Goal: Entertainment & Leisure: Consume media (video, audio)

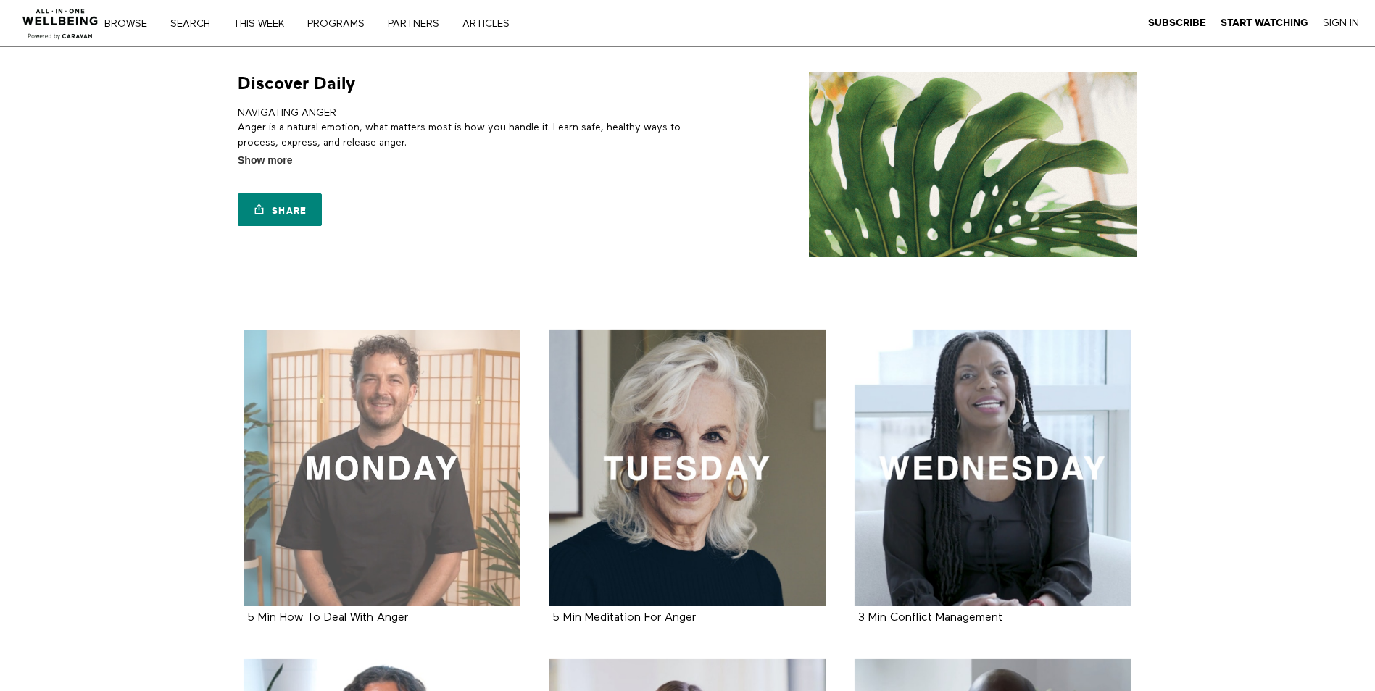
click at [356, 469] on div at bounding box center [382, 469] width 278 height 278
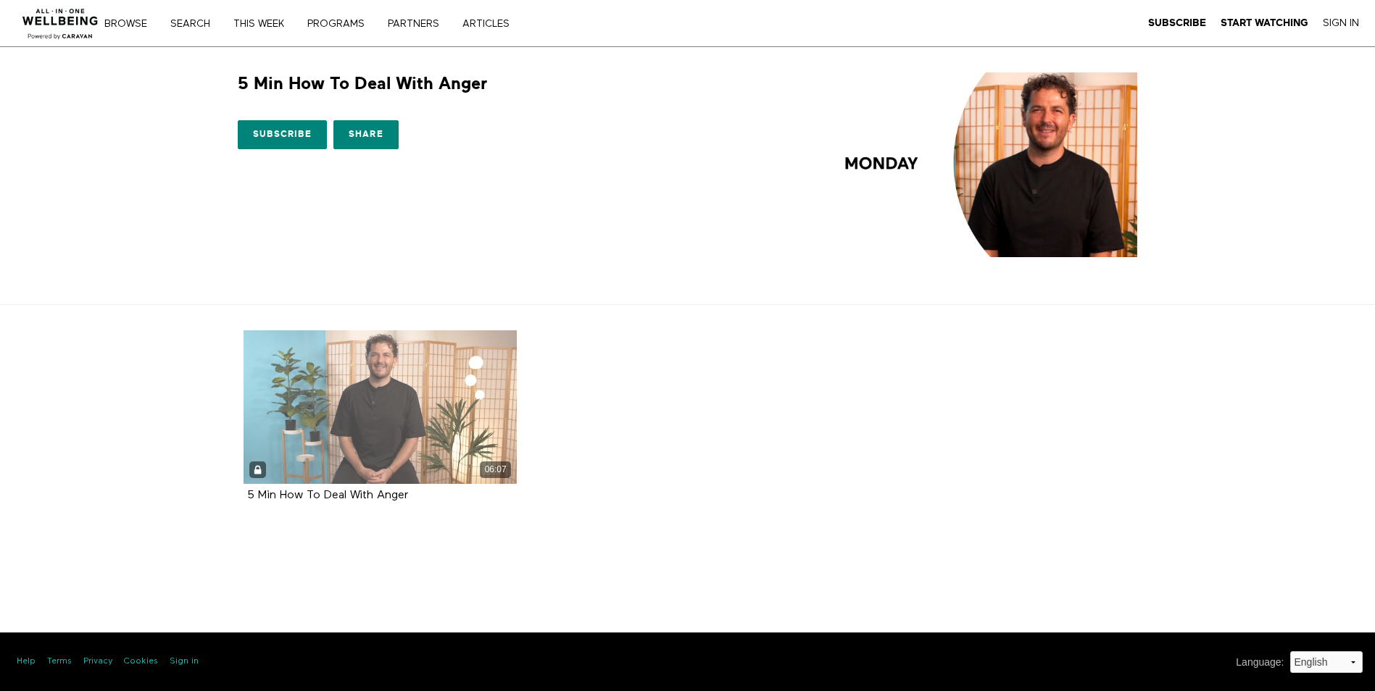
drag, startPoint x: 0, startPoint y: 0, endPoint x: 356, endPoint y: 469, distance: 588.6
click at [356, 468] on div "06:07" at bounding box center [380, 470] width 274 height 17
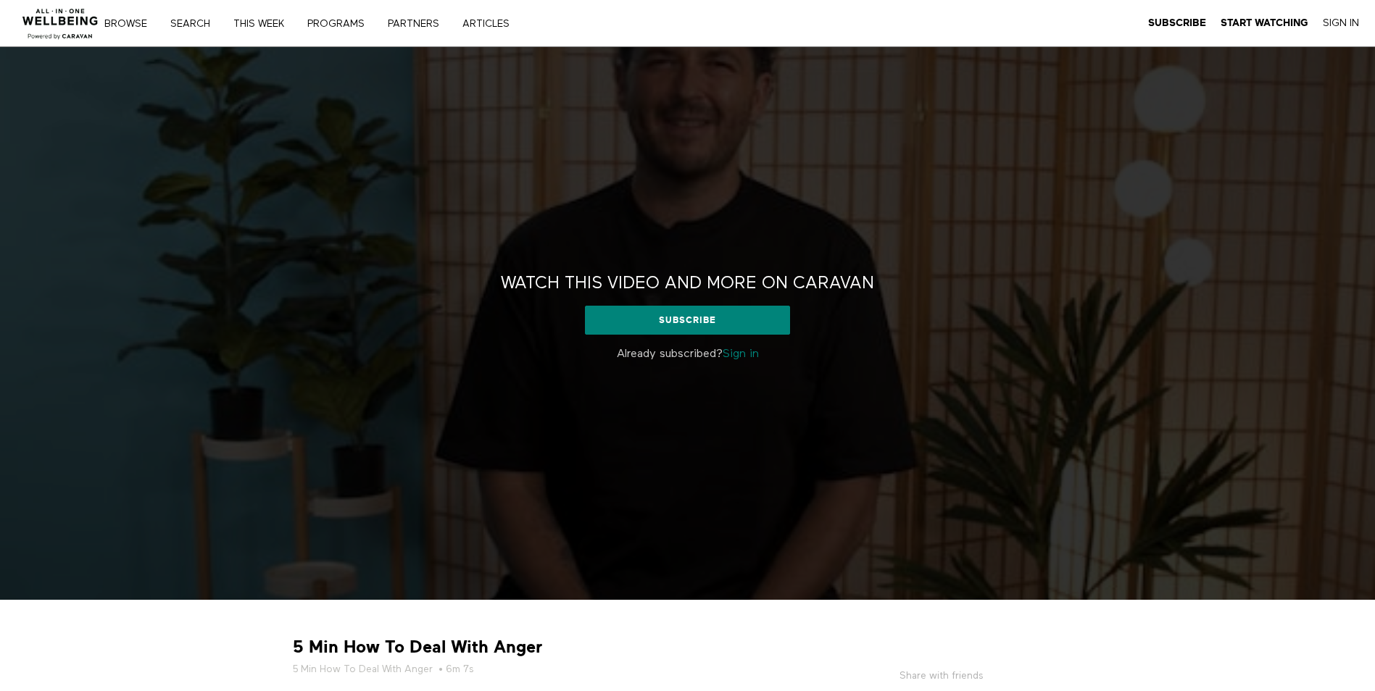
click at [731, 352] on link "Sign in" at bounding box center [741, 355] width 36 height 12
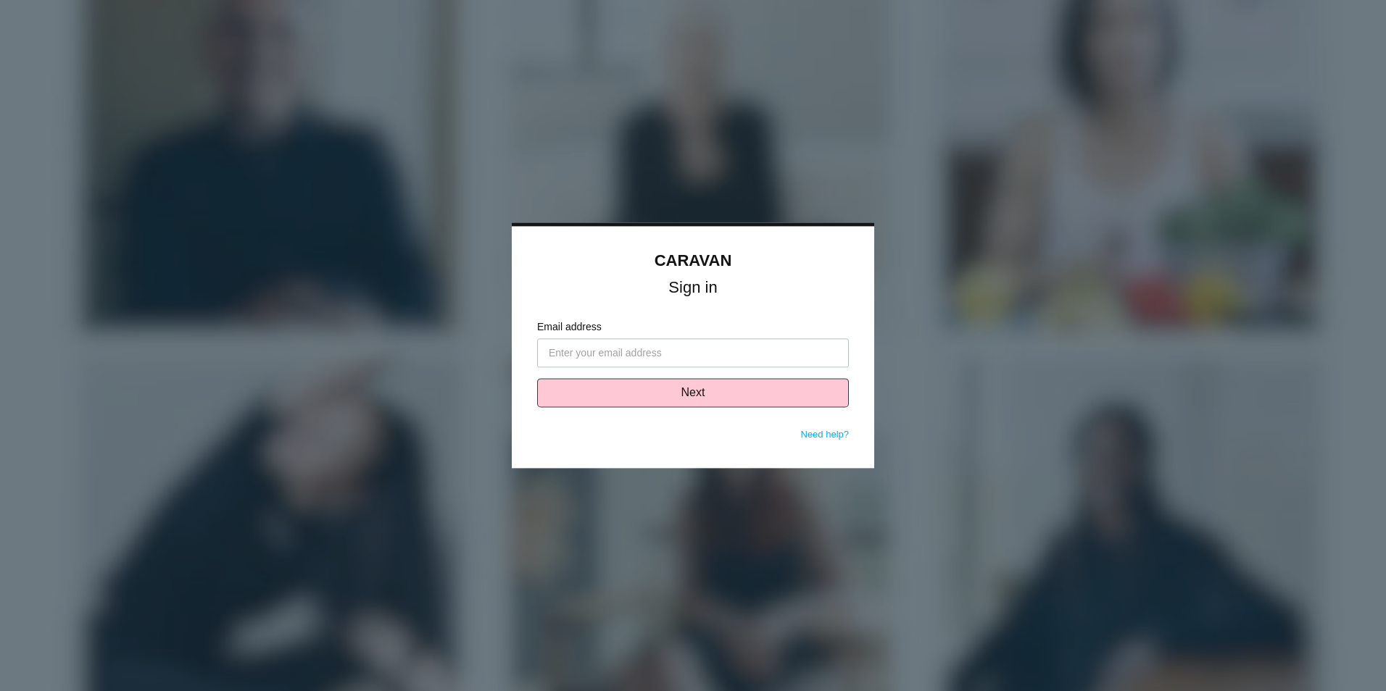
drag, startPoint x: 0, startPoint y: 0, endPoint x: 731, endPoint y: 352, distance: 811.6
click at [731, 352] on input "Email address" at bounding box center [693, 353] width 312 height 29
type input "smartin@grantregional.com"
click at [702, 391] on button "Next" at bounding box center [693, 393] width 312 height 29
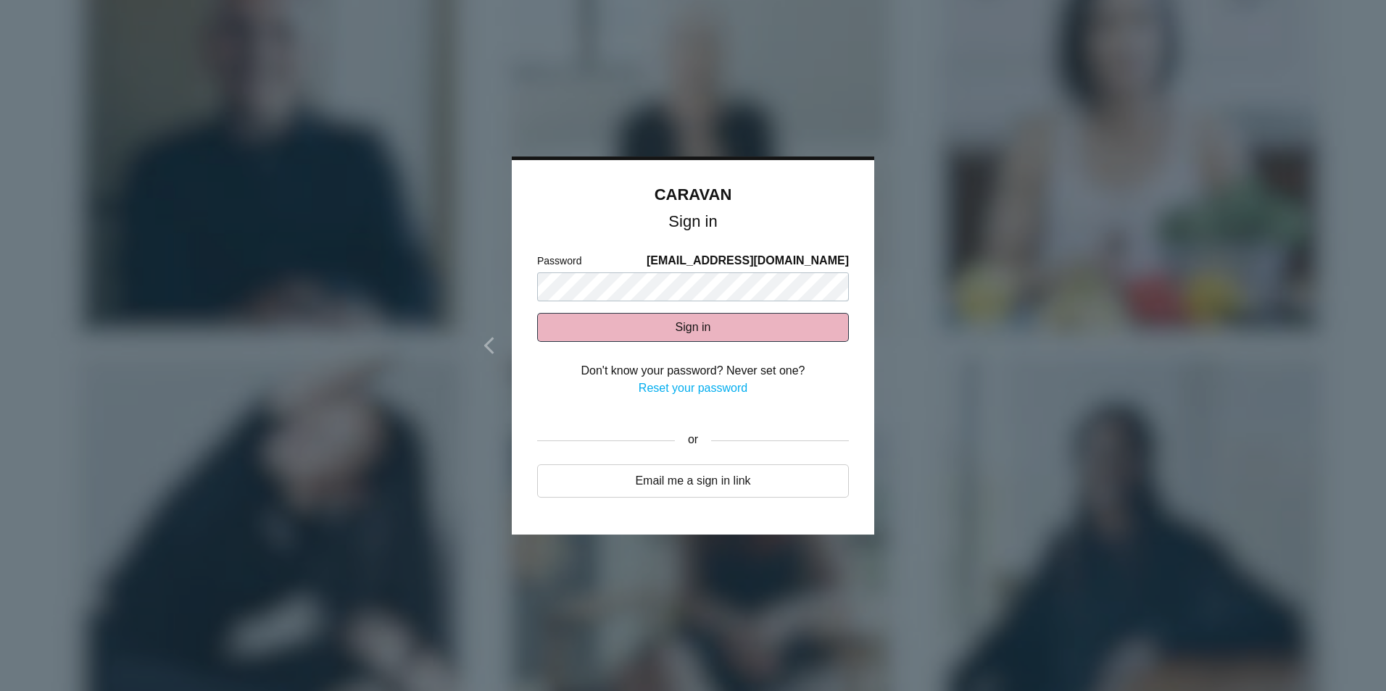
click at [680, 335] on button "Sign in" at bounding box center [693, 327] width 312 height 29
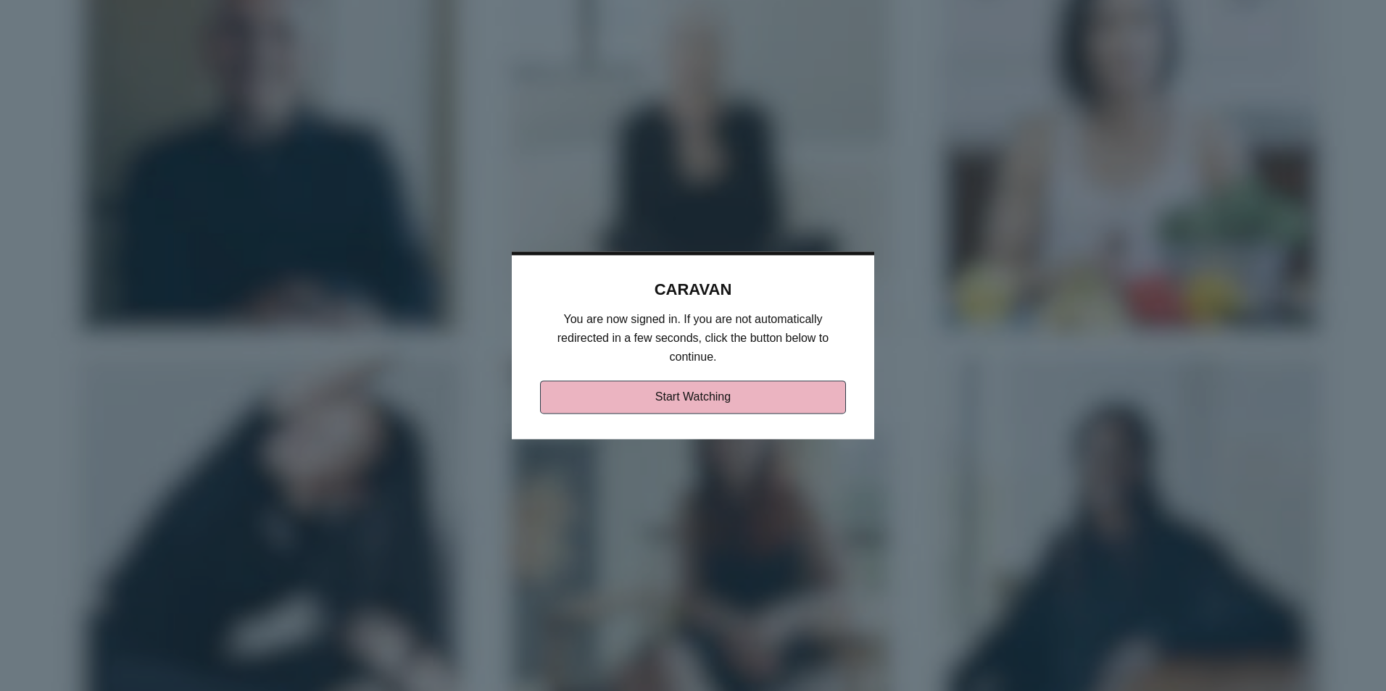
click at [678, 391] on link "Start Watching" at bounding box center [693, 397] width 307 height 33
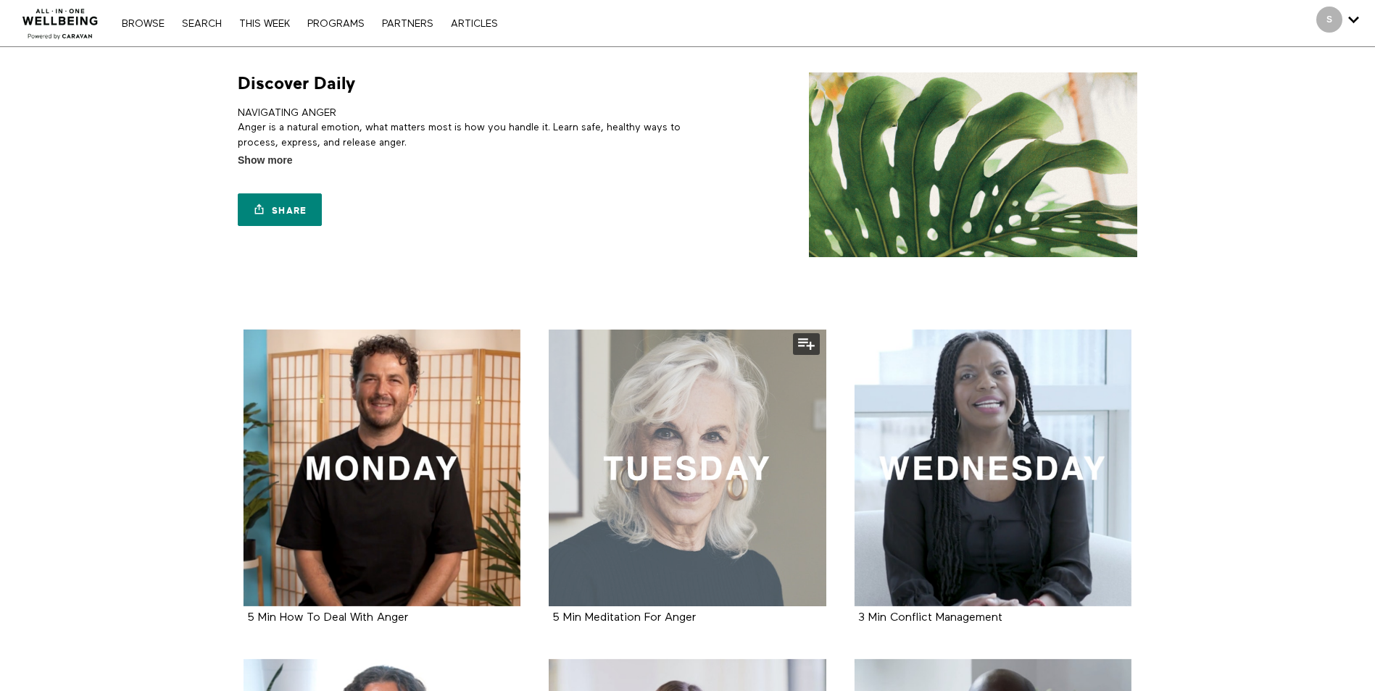
click at [565, 481] on div at bounding box center [688, 469] width 278 height 278
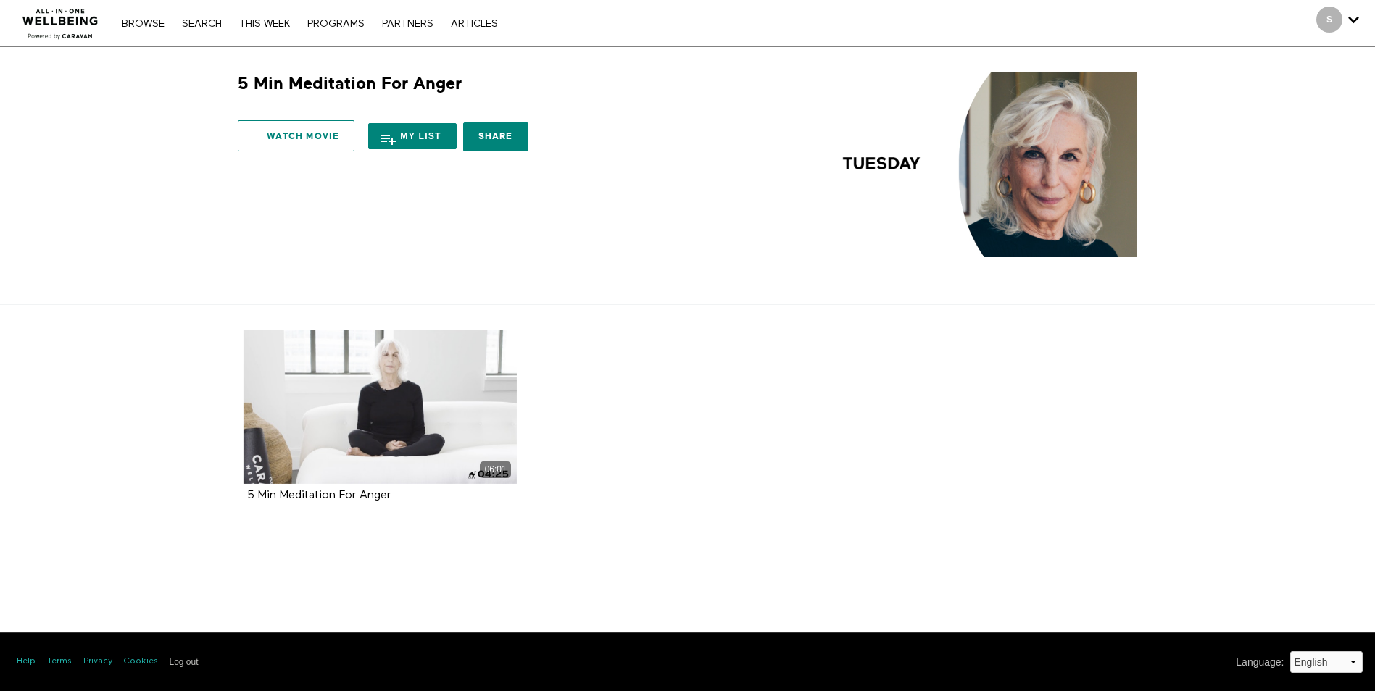
click at [315, 134] on link "Watch Movie" at bounding box center [296, 135] width 117 height 31
